Goal: Navigation & Orientation: Understand site structure

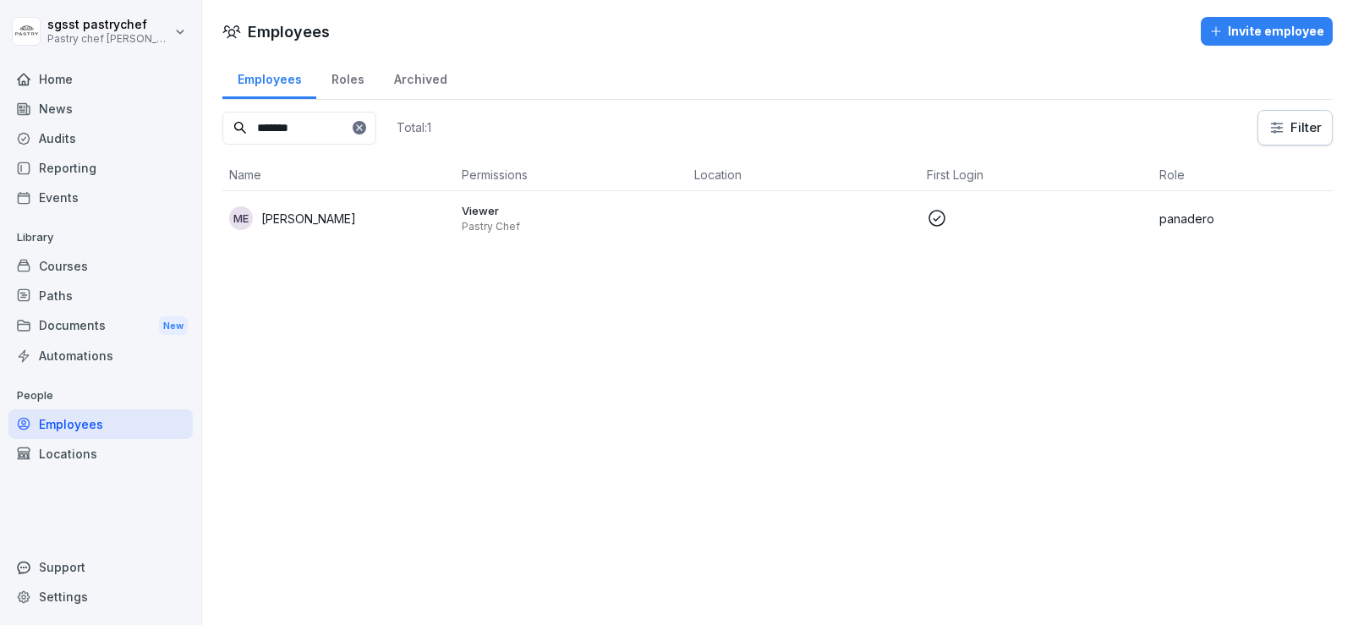
click at [79, 297] on div "Paths" at bounding box center [100, 296] width 184 height 30
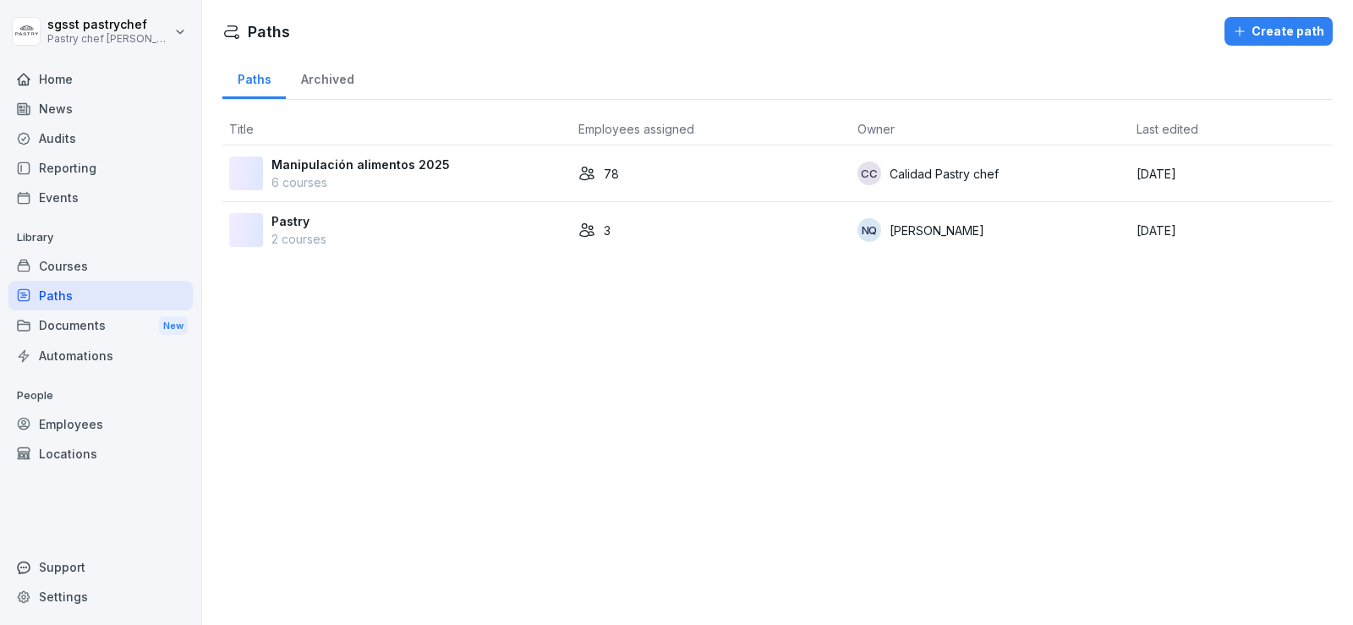
click at [80, 271] on div "Courses" at bounding box center [100, 266] width 184 height 30
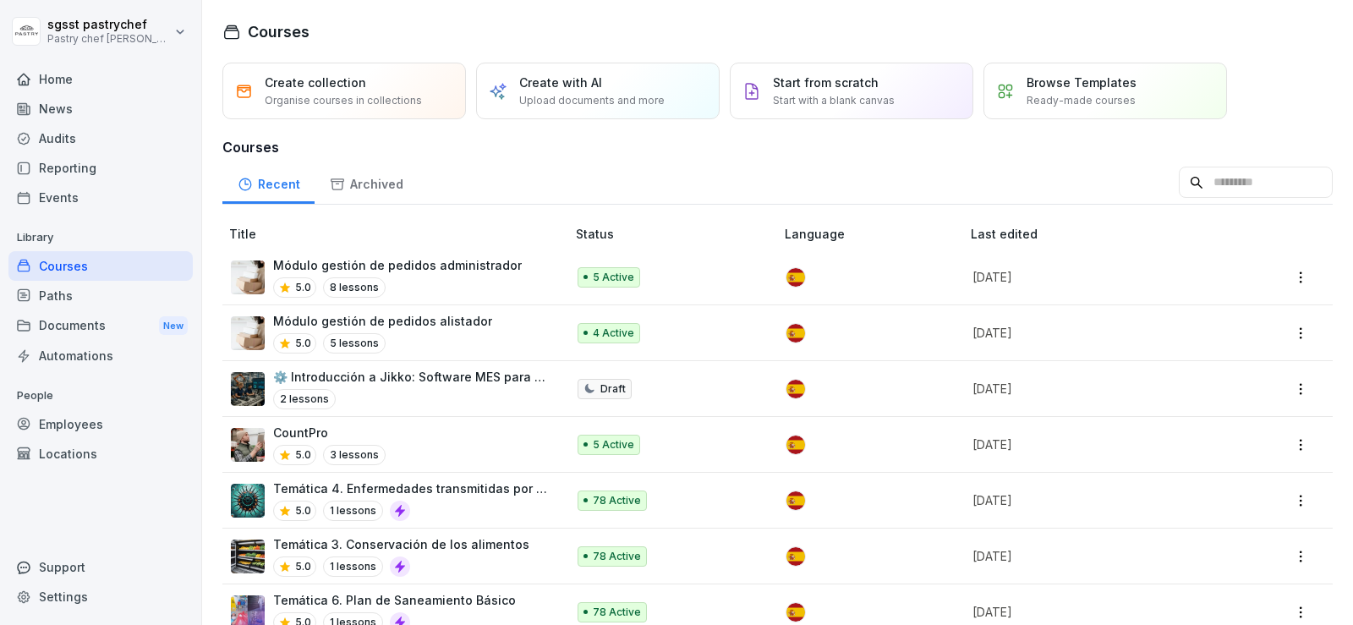
click at [80, 271] on div "Courses" at bounding box center [100, 266] width 184 height 30
click at [62, 299] on div "Paths" at bounding box center [100, 296] width 184 height 30
